Goal: Information Seeking & Learning: Learn about a topic

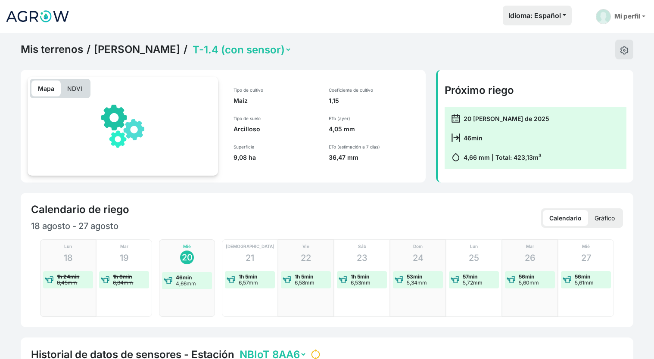
select select "2552"
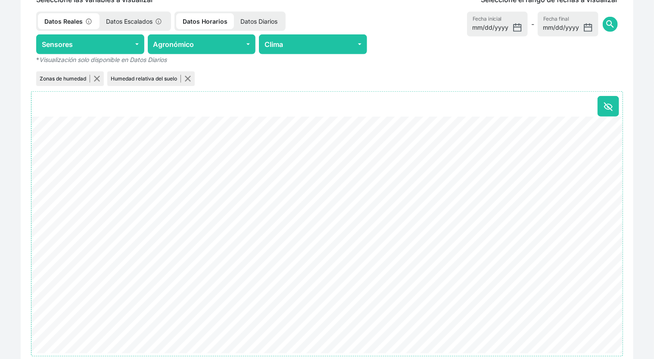
scroll to position [379, 0]
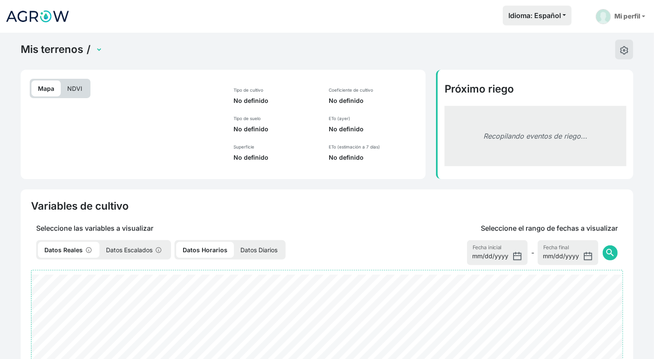
select select "2552"
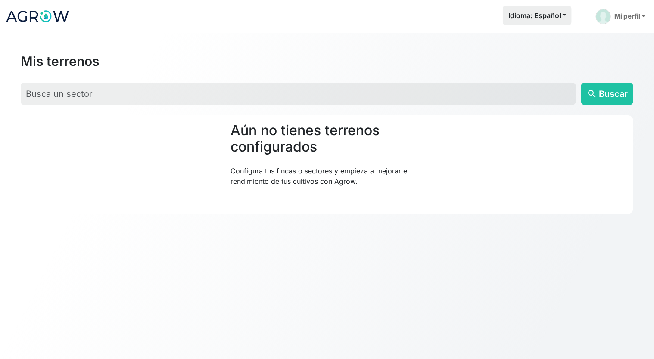
scroll to position [33, 0]
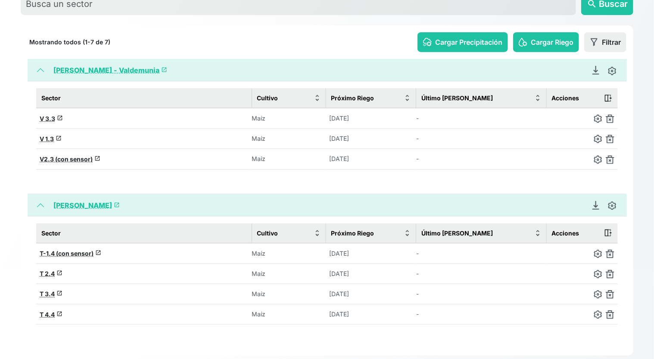
scroll to position [103, 0]
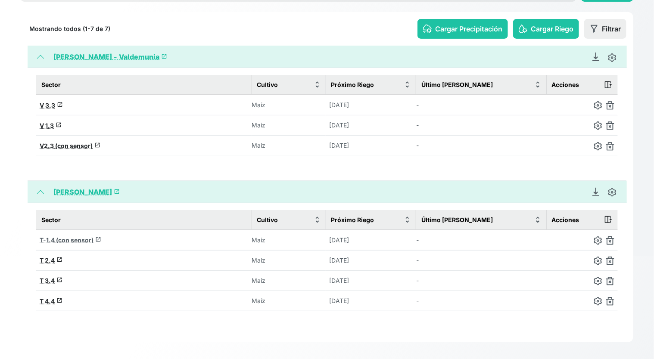
click at [56, 236] on span "T-1.4 (con sensor)" at bounding box center [67, 239] width 54 height 7
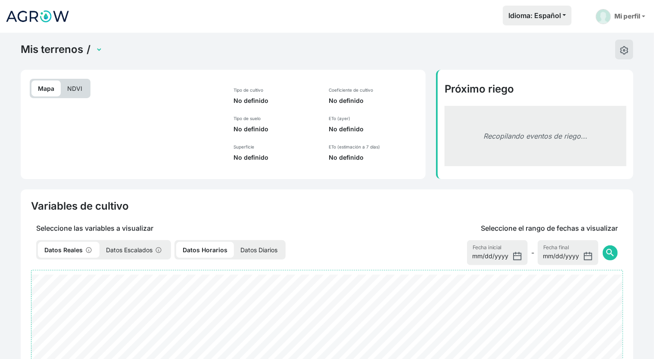
select select "2552"
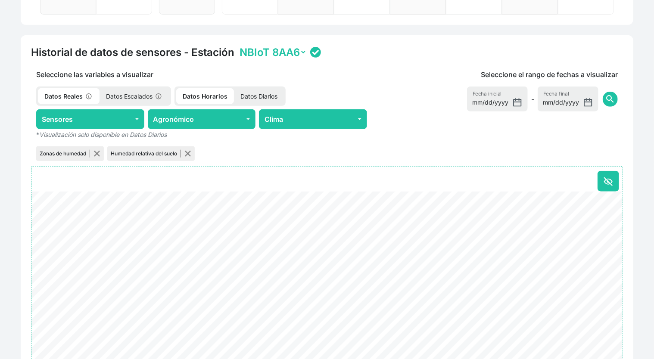
scroll to position [345, 0]
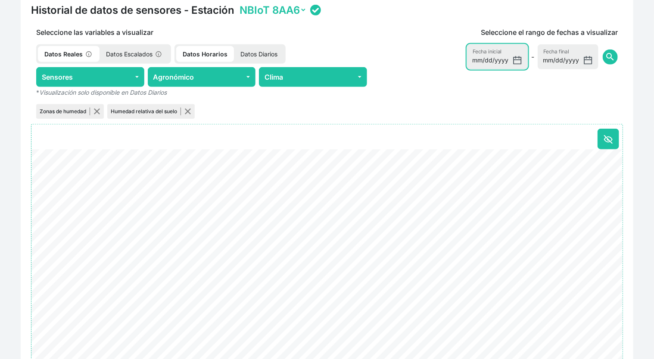
click at [519, 61] on input "[DATE]" at bounding box center [497, 56] width 61 height 25
click at [556, 60] on input "[DATE]" at bounding box center [568, 56] width 61 height 25
click at [589, 61] on input "[DATE]" at bounding box center [568, 56] width 61 height 25
click at [612, 57] on span "search" at bounding box center [610, 57] width 10 height 10
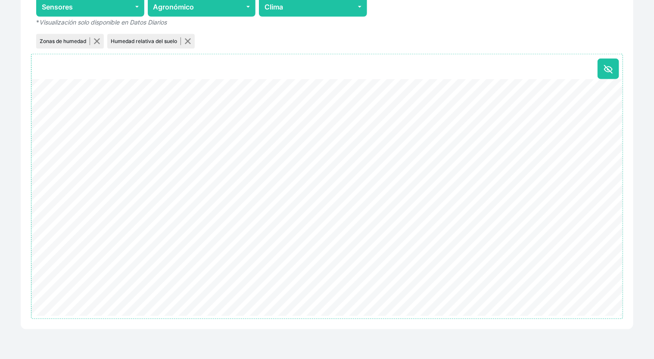
scroll to position [100, 0]
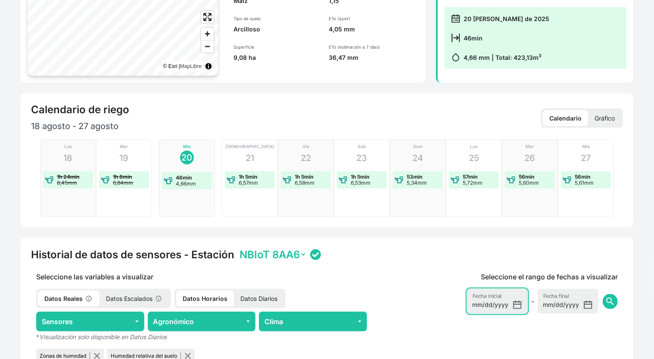
click at [506, 301] on input "2025-08-18" at bounding box center [497, 301] width 61 height 25
click at [519, 302] on input "2025-08-18" at bounding box center [497, 301] width 61 height 25
type input "2025-08-16"
click at [610, 302] on span "search" at bounding box center [610, 301] width 10 height 10
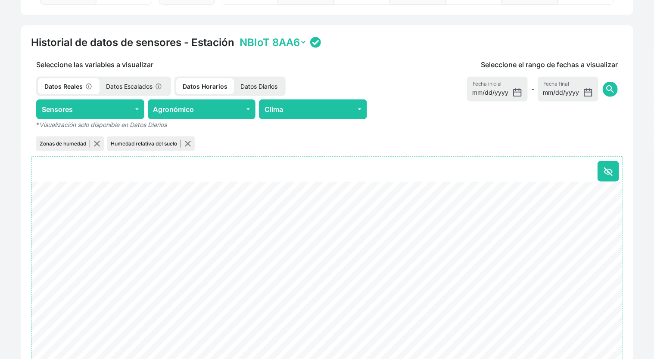
scroll to position [358, 0]
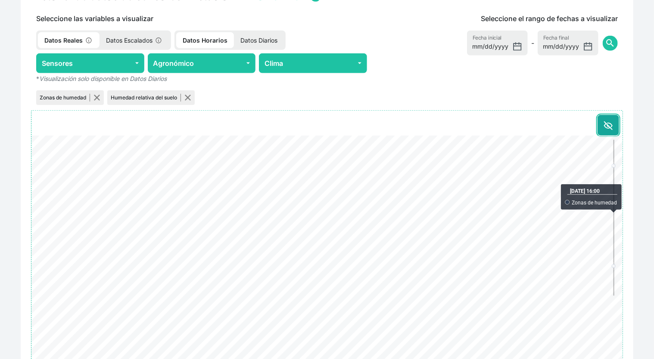
click at [606, 125] on icon at bounding box center [608, 125] width 8 height 5
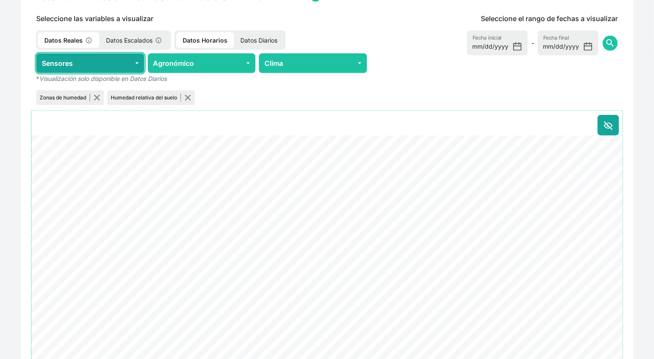
click at [134, 63] on button "Sensores" at bounding box center [90, 63] width 108 height 20
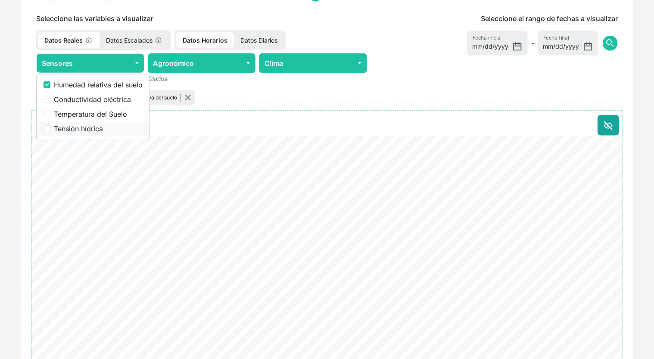
click at [50, 127] on div "Tensión hídrica" at bounding box center [93, 129] width 99 height 10
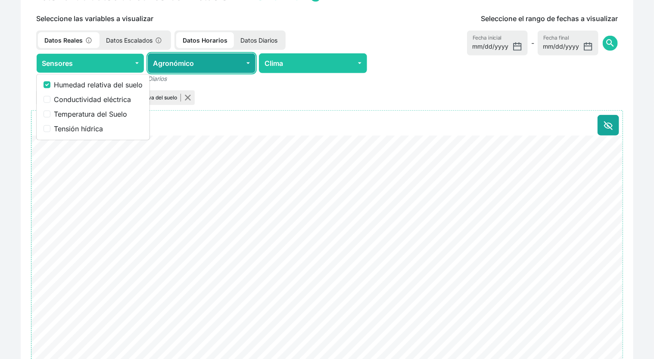
click at [250, 62] on button "Agronómico" at bounding box center [202, 63] width 108 height 20
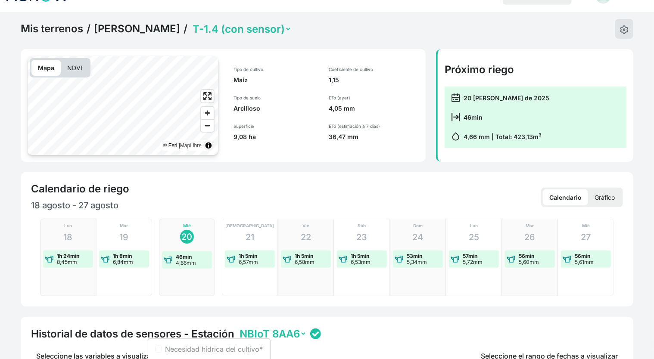
scroll to position [0, 0]
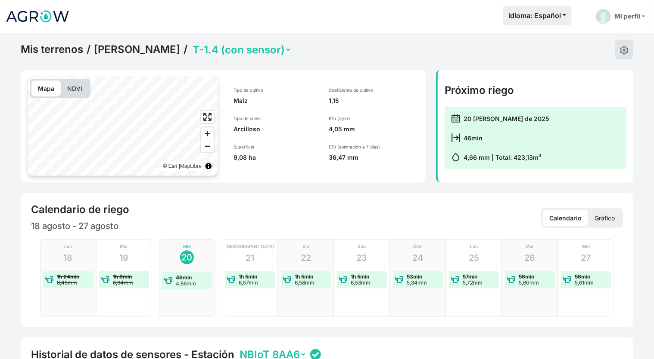
click at [83, 86] on p "NDVI" at bounding box center [75, 89] width 28 height 16
click at [209, 133] on span "Zoom in" at bounding box center [207, 133] width 12 height 12
click at [70, 95] on p "NDVI" at bounding box center [75, 89] width 28 height 16
click at [72, 90] on p "NDVI" at bounding box center [75, 89] width 28 height 16
click at [44, 89] on p "Mapa" at bounding box center [45, 89] width 29 height 16
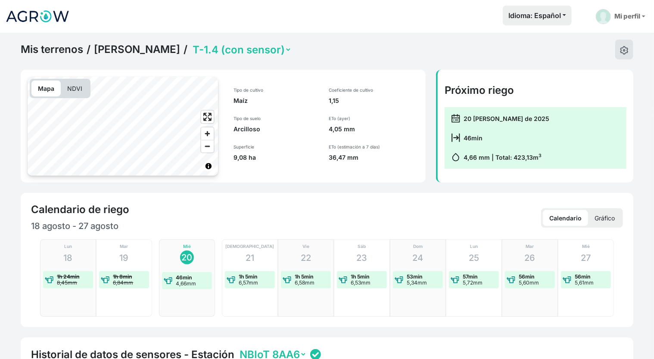
click at [68, 87] on p "NDVI" at bounding box center [75, 89] width 28 height 16
click at [47, 90] on p "Mapa" at bounding box center [45, 89] width 29 height 16
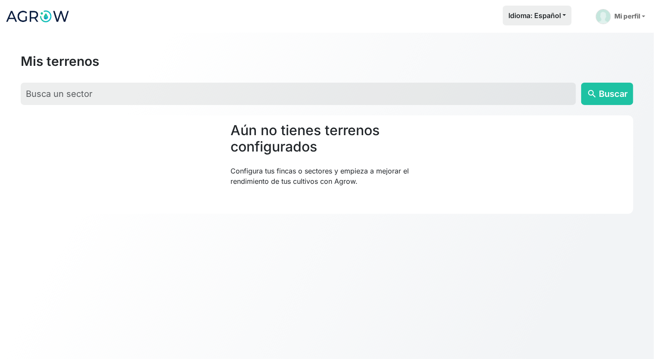
scroll to position [33, 0]
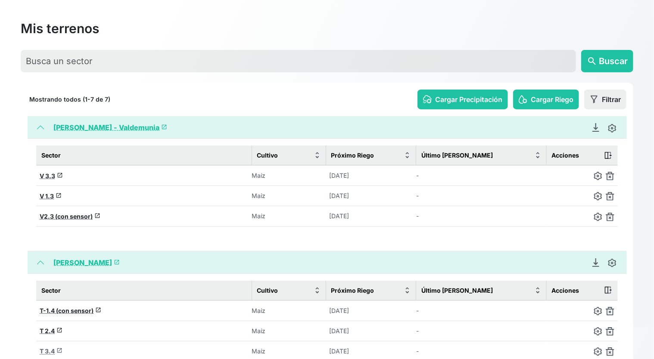
click at [47, 348] on span "T 3.4" at bounding box center [47, 351] width 15 height 7
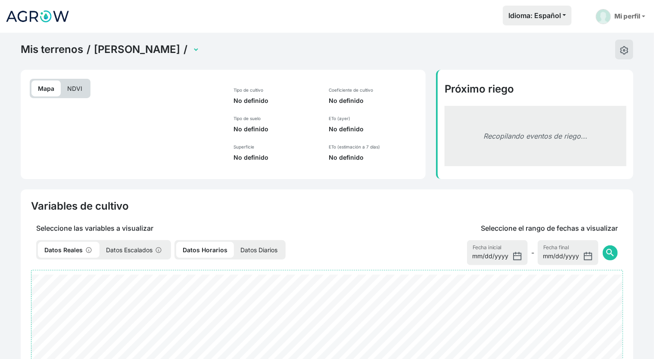
select select "2554"
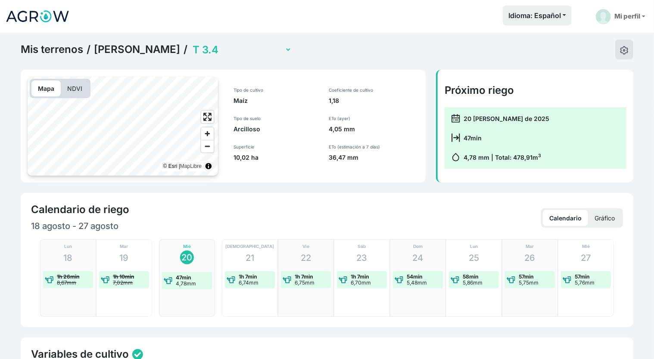
click at [76, 92] on p "NDVI" at bounding box center [75, 89] width 28 height 16
click at [50, 88] on p "Mapa" at bounding box center [45, 89] width 29 height 16
click at [76, 86] on p "NDVI" at bounding box center [75, 89] width 28 height 16
click at [50, 87] on p "Mapa" at bounding box center [45, 89] width 29 height 16
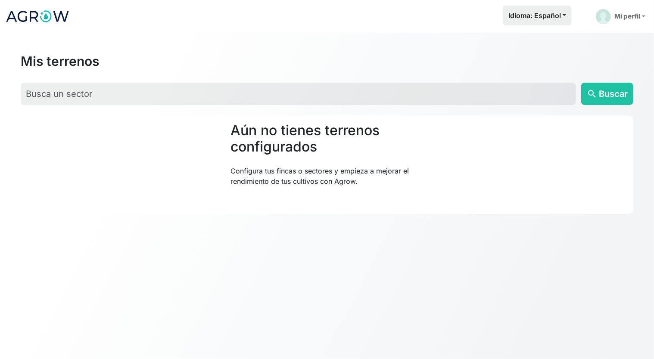
scroll to position [33, 0]
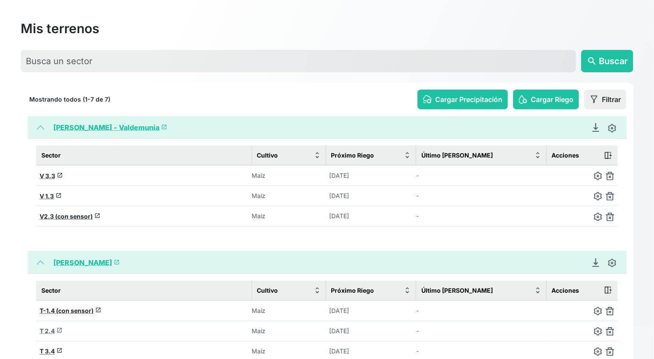
click at [51, 327] on span "T 2.4" at bounding box center [47, 330] width 15 height 7
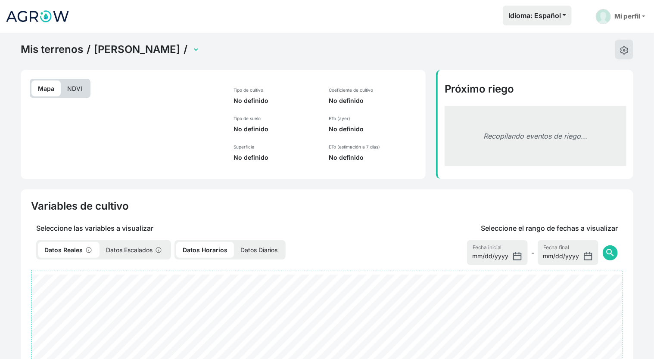
select select "2553"
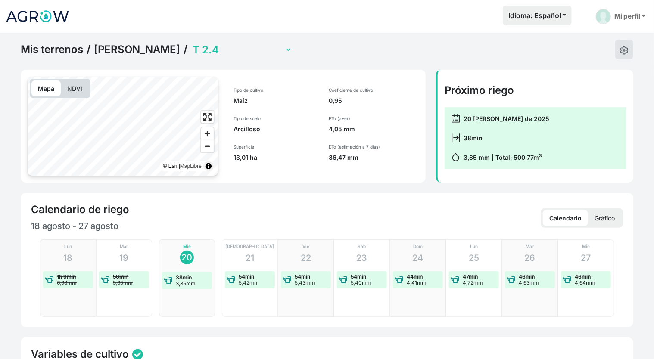
click at [76, 87] on p "NDVI" at bounding box center [75, 89] width 28 height 16
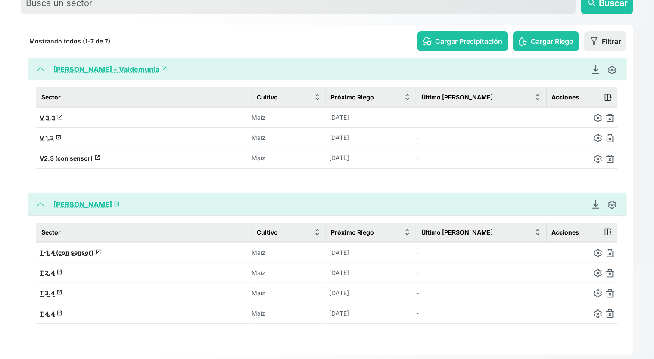
scroll to position [103, 0]
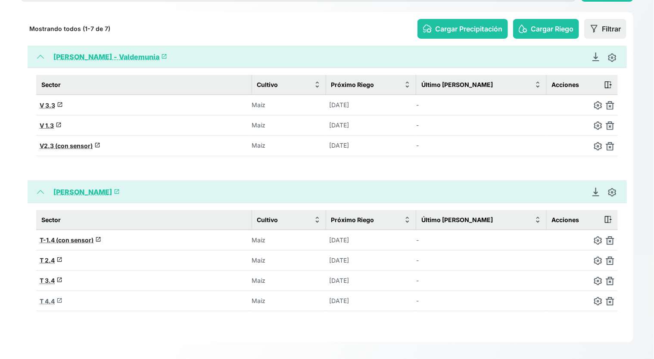
click at [50, 298] on span "T 4.4" at bounding box center [47, 301] width 15 height 7
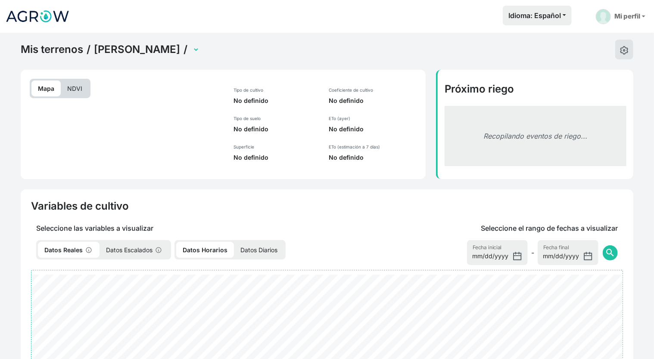
select select "2555"
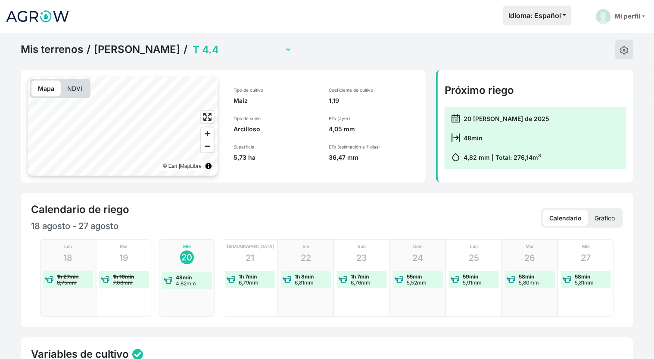
click at [76, 88] on p "NDVI" at bounding box center [75, 89] width 28 height 16
